Goal: Task Accomplishment & Management: Use online tool/utility

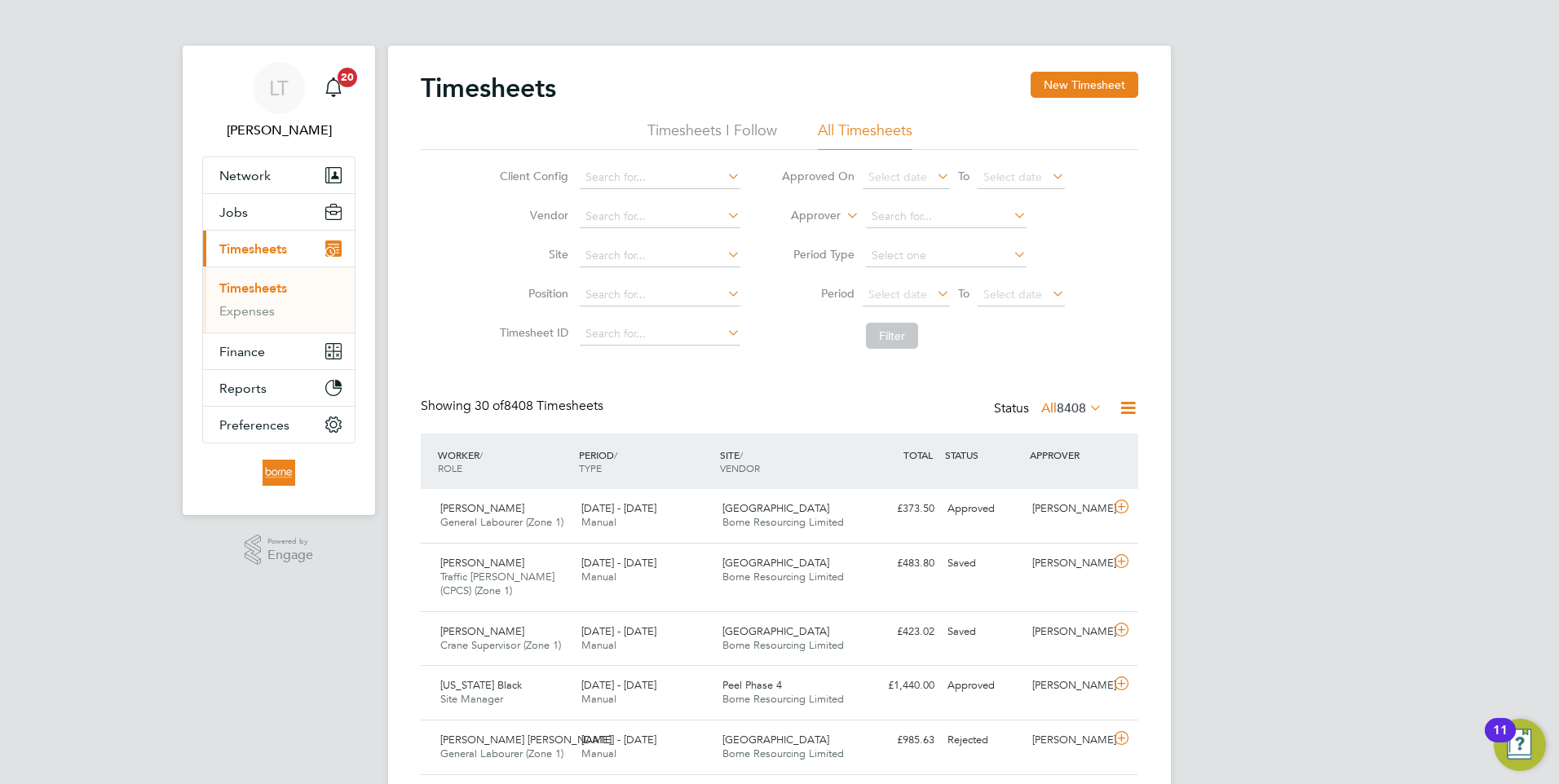
click at [238, 291] on link "Timesheets" at bounding box center [253, 288] width 67 height 16
click at [878, 298] on span "Select date" at bounding box center [897, 294] width 58 height 15
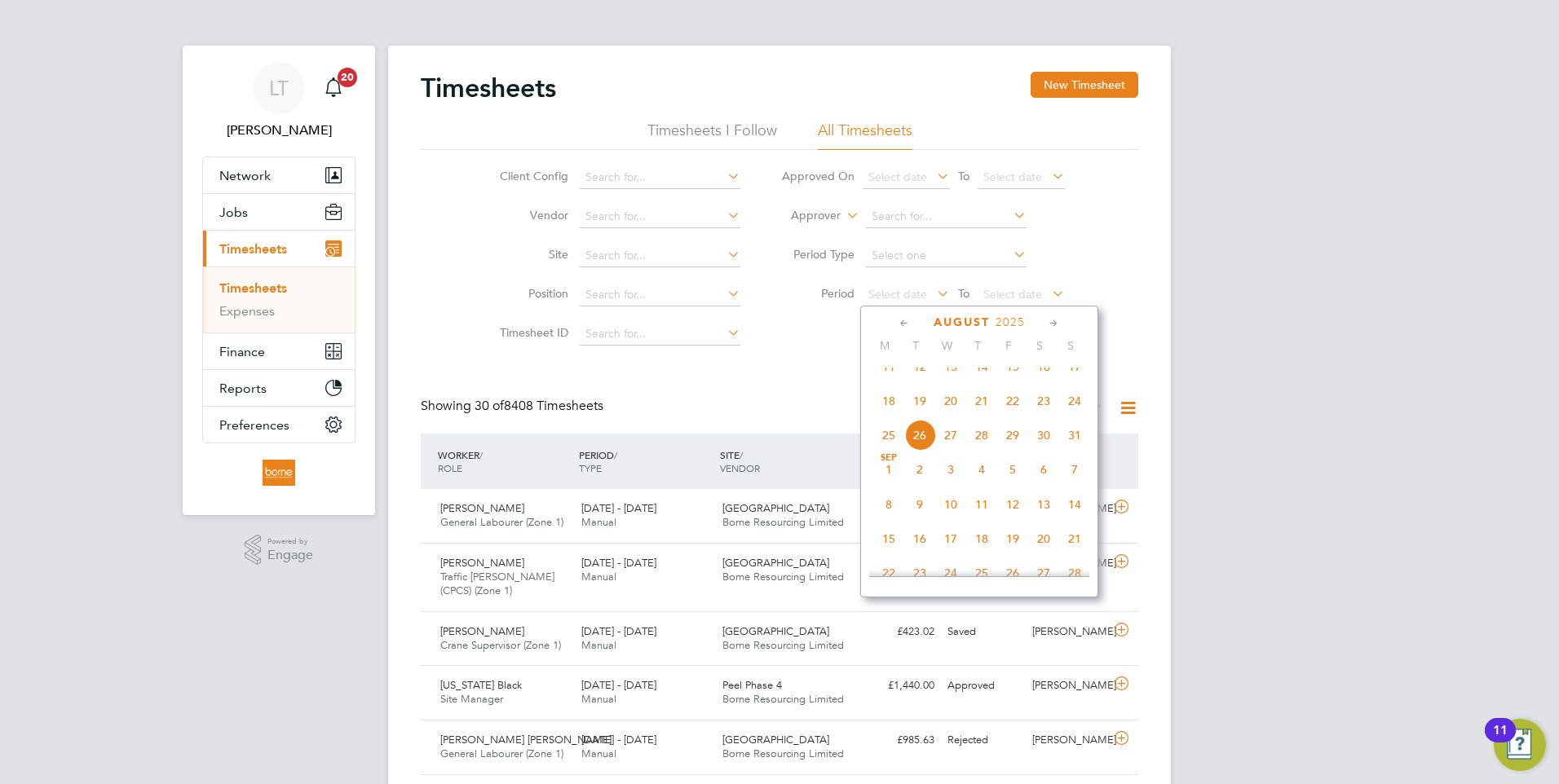
click at [889, 416] on span "18" at bounding box center [888, 400] width 31 height 31
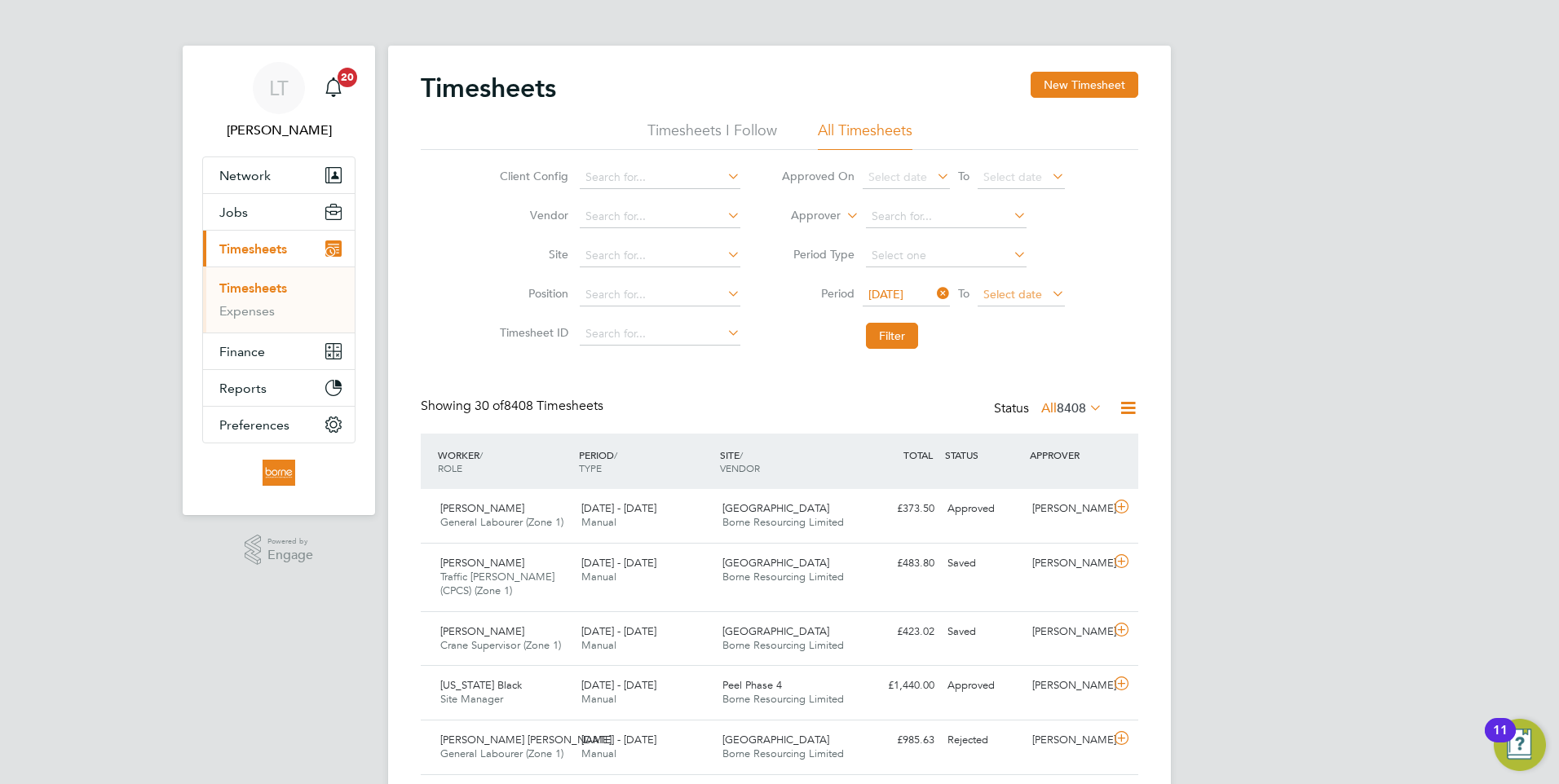
click at [1015, 291] on span "Select date" at bounding box center [1012, 294] width 58 height 15
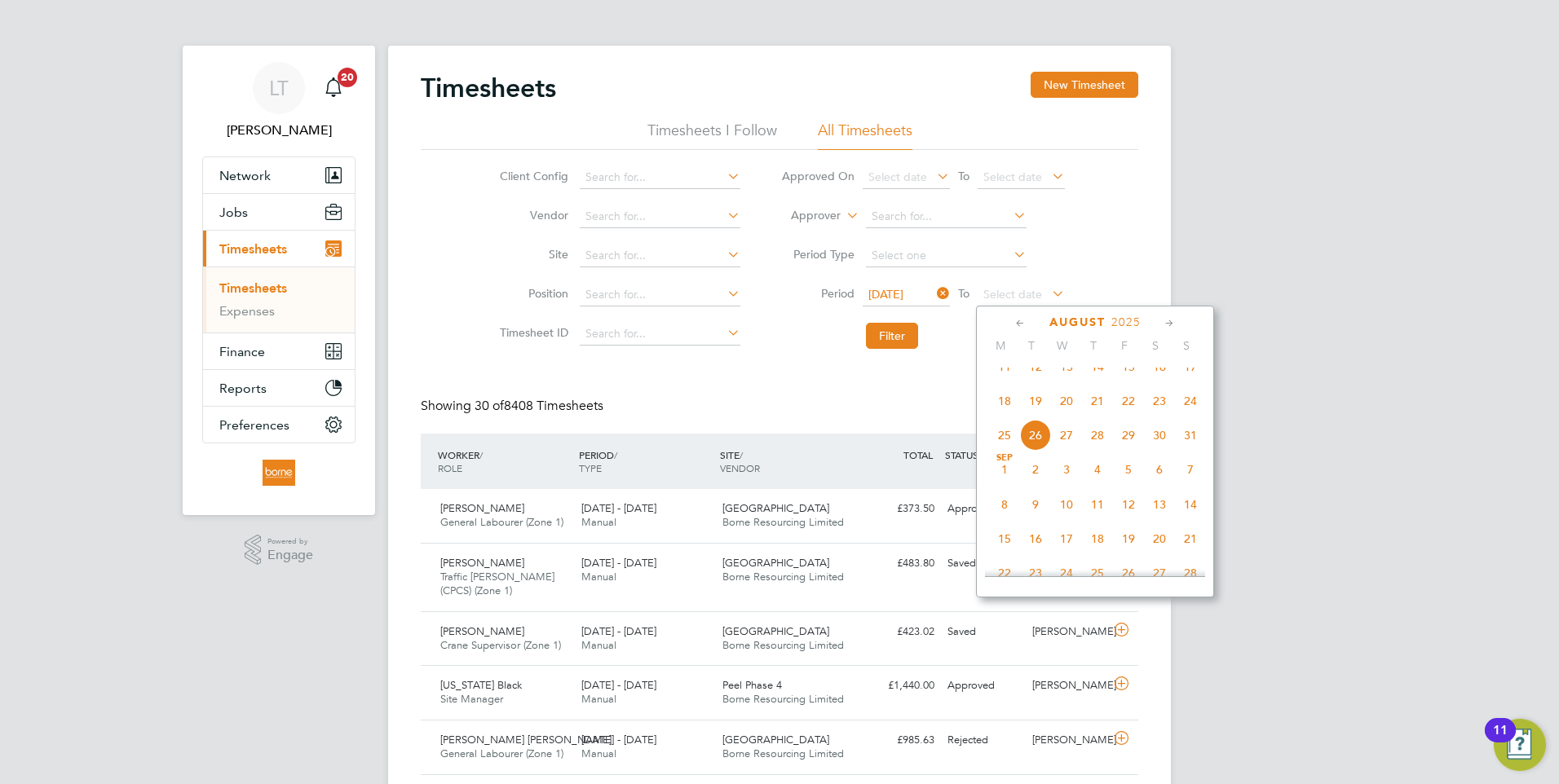
click at [1190, 415] on span "24" at bounding box center [1190, 400] width 31 height 31
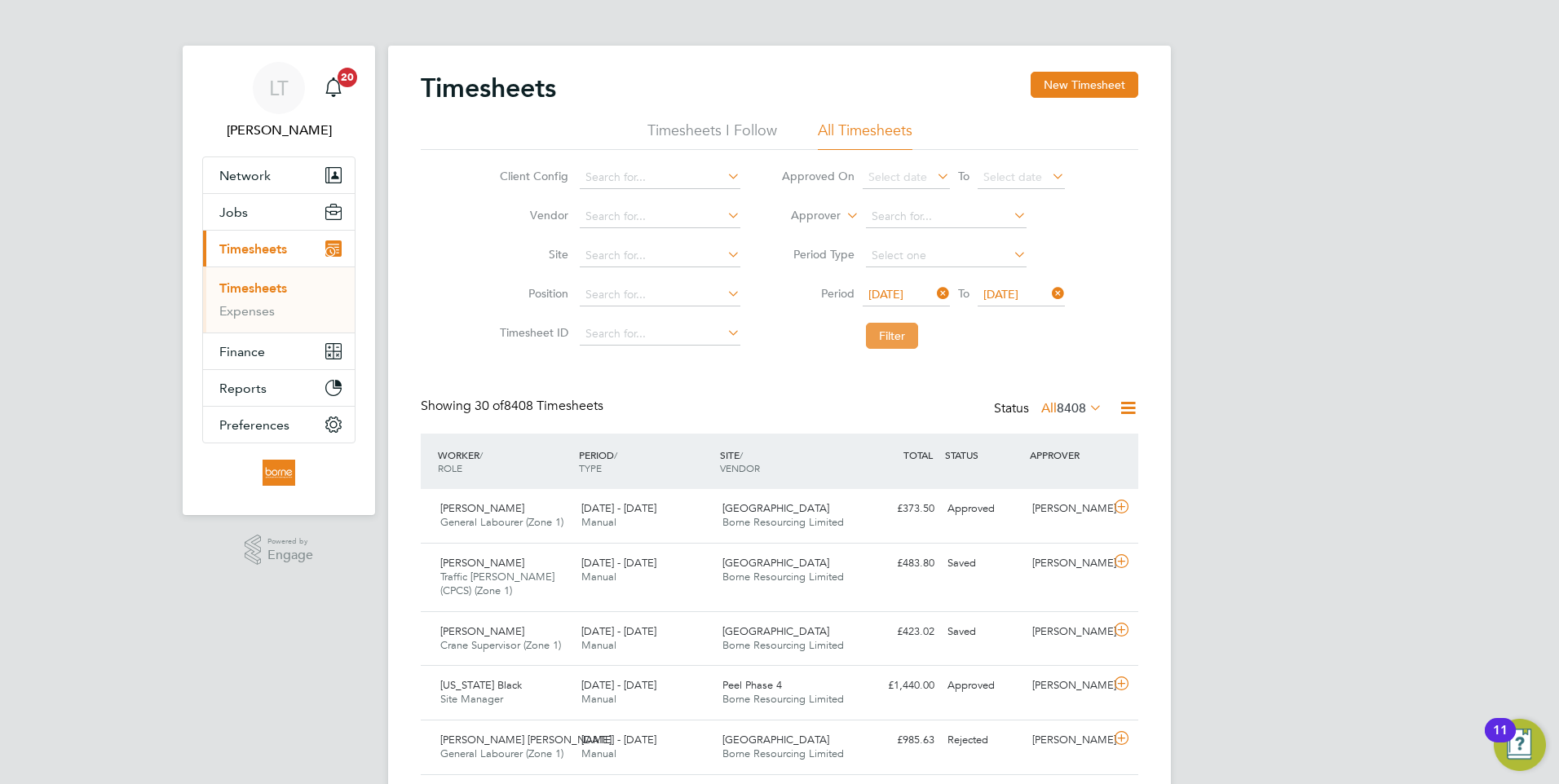
click at [908, 334] on button "Filter" at bounding box center [891, 336] width 52 height 26
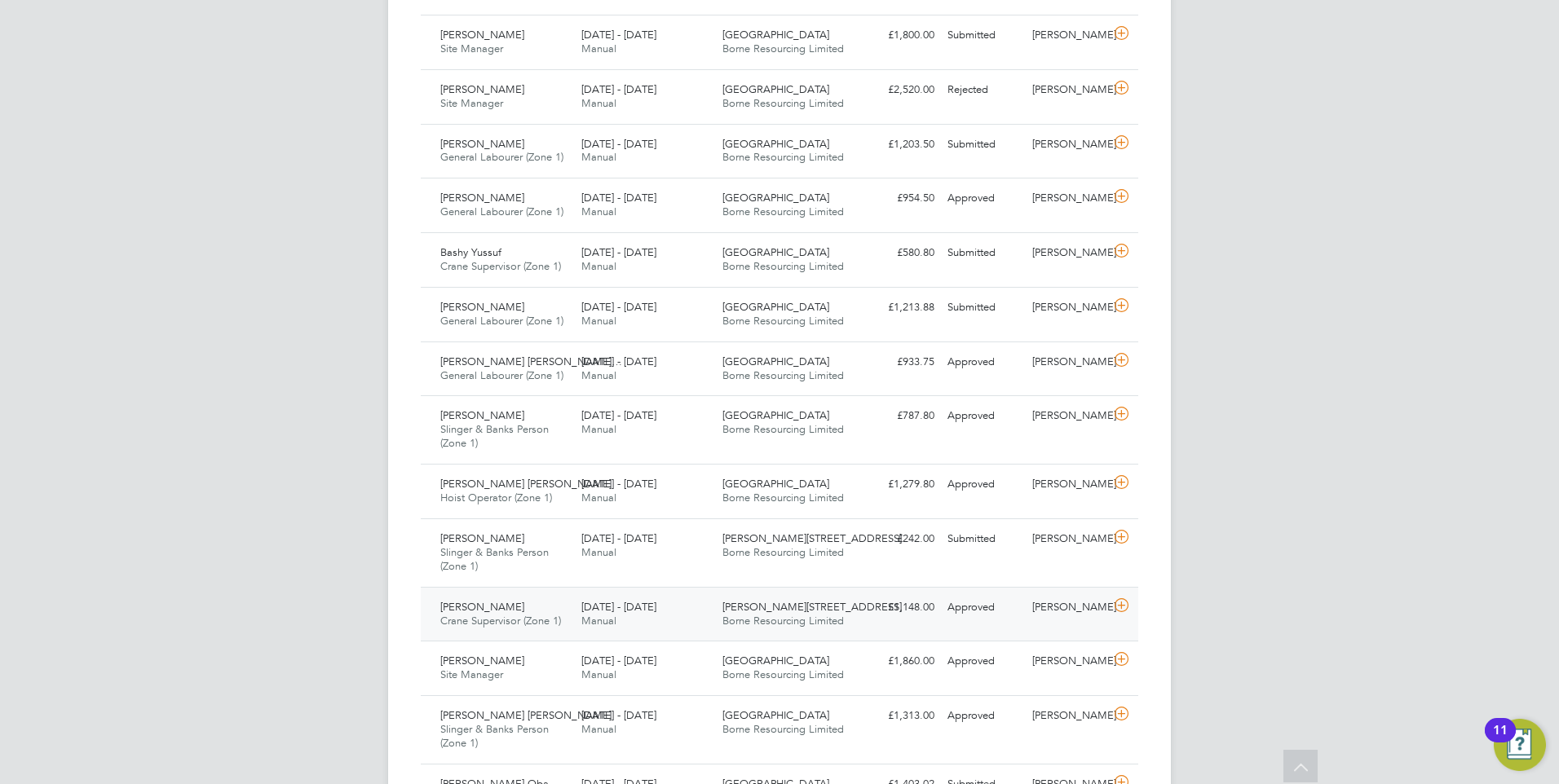
click at [491, 613] on span "[PERSON_NAME]" at bounding box center [482, 606] width 84 height 14
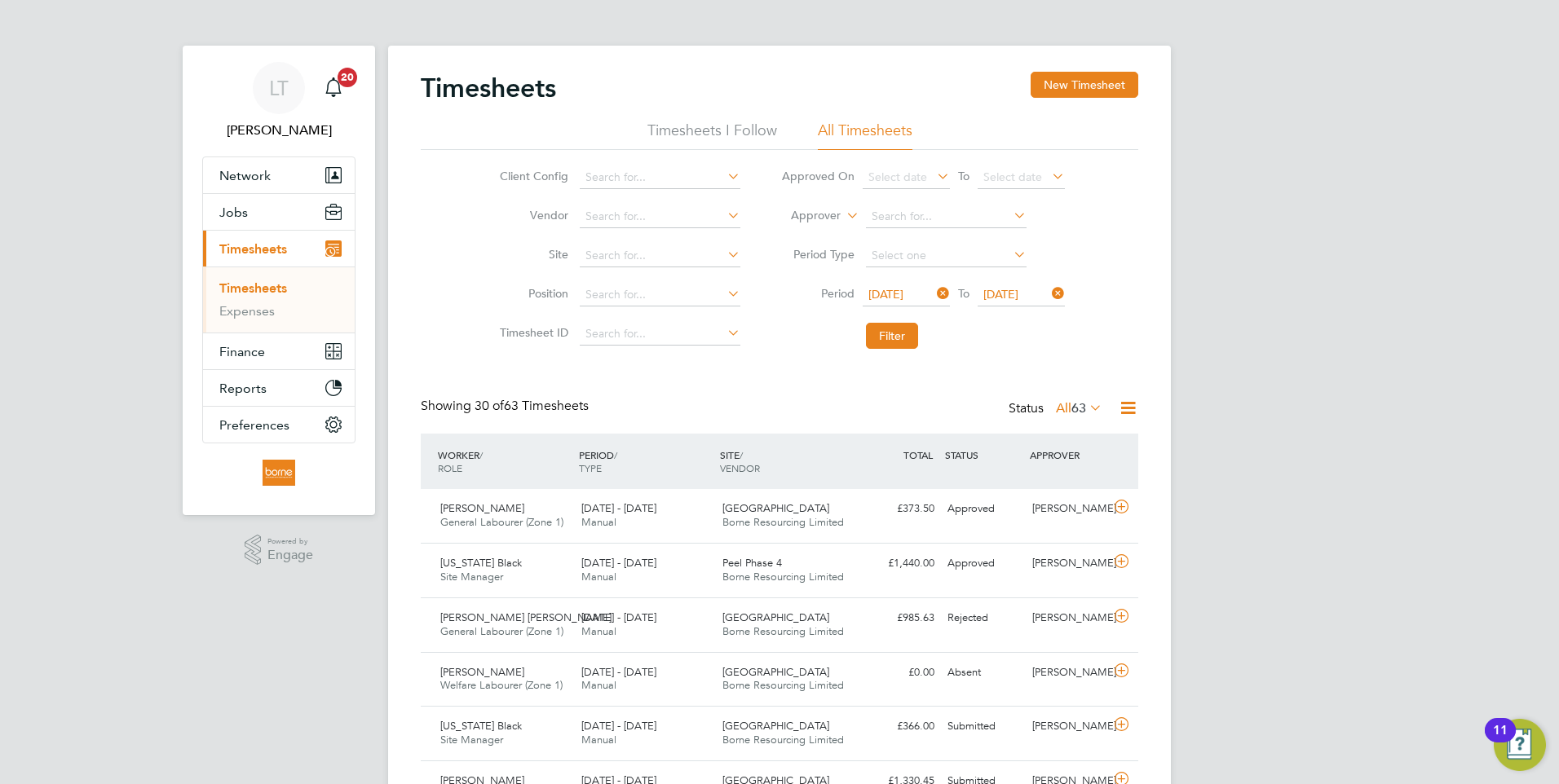
click at [1132, 413] on icon at bounding box center [1127, 408] width 21 height 21
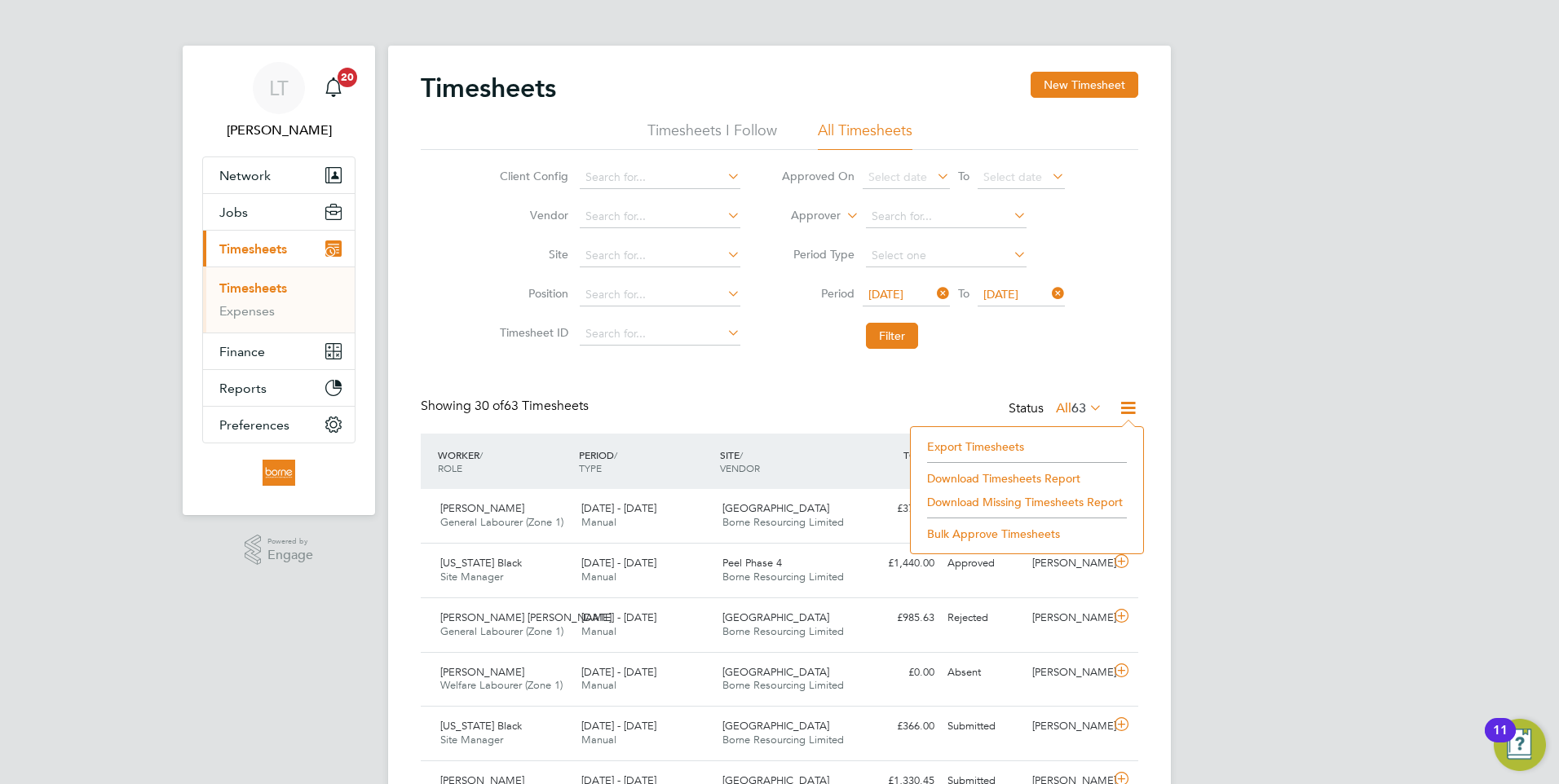
click at [1005, 477] on li "Download Timesheets Report" at bounding box center [1026, 478] width 216 height 23
